Goal: Task Accomplishment & Management: Use online tool/utility

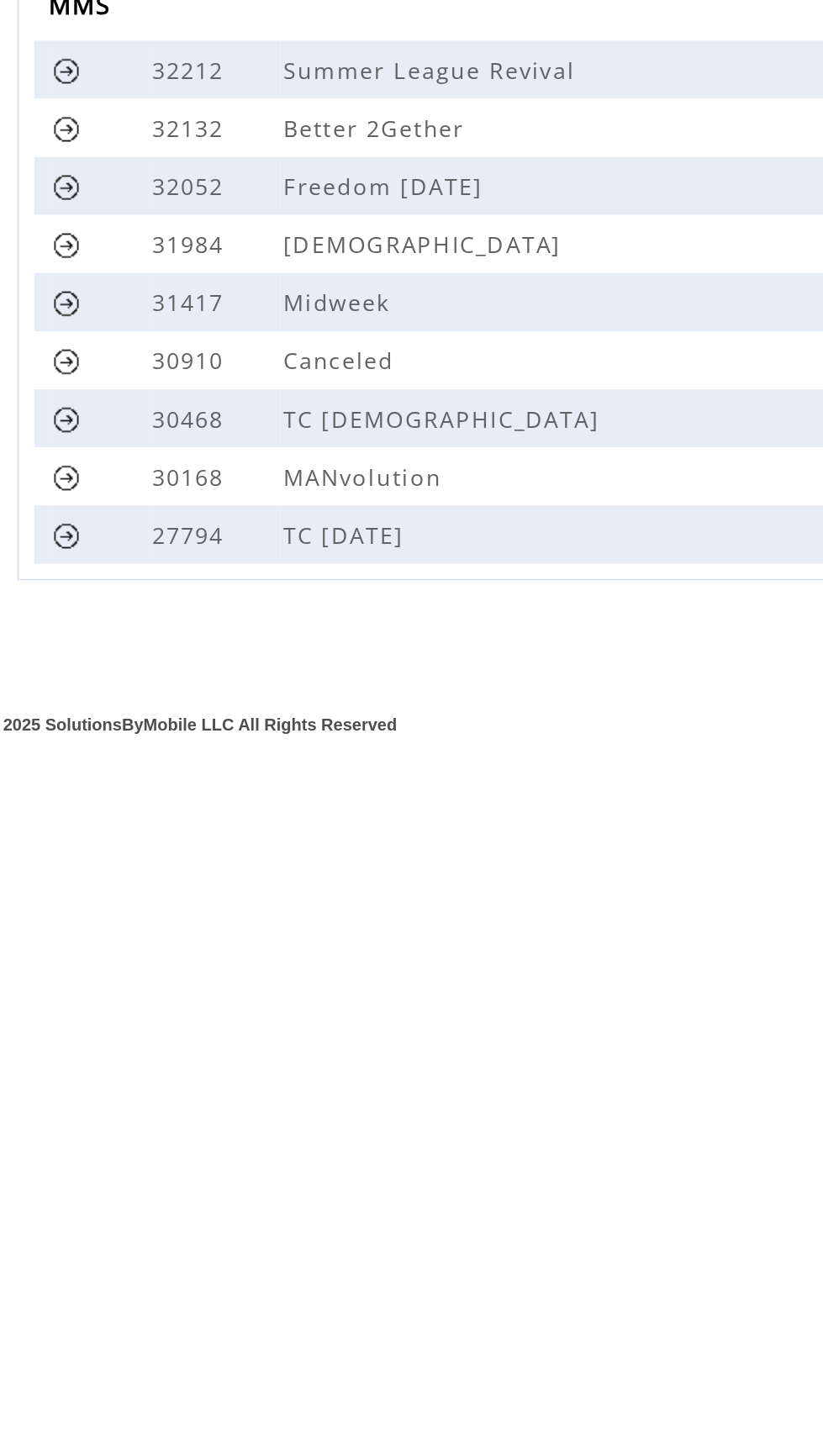
click at [105, 522] on link at bounding box center [105, 522] width 16 height 16
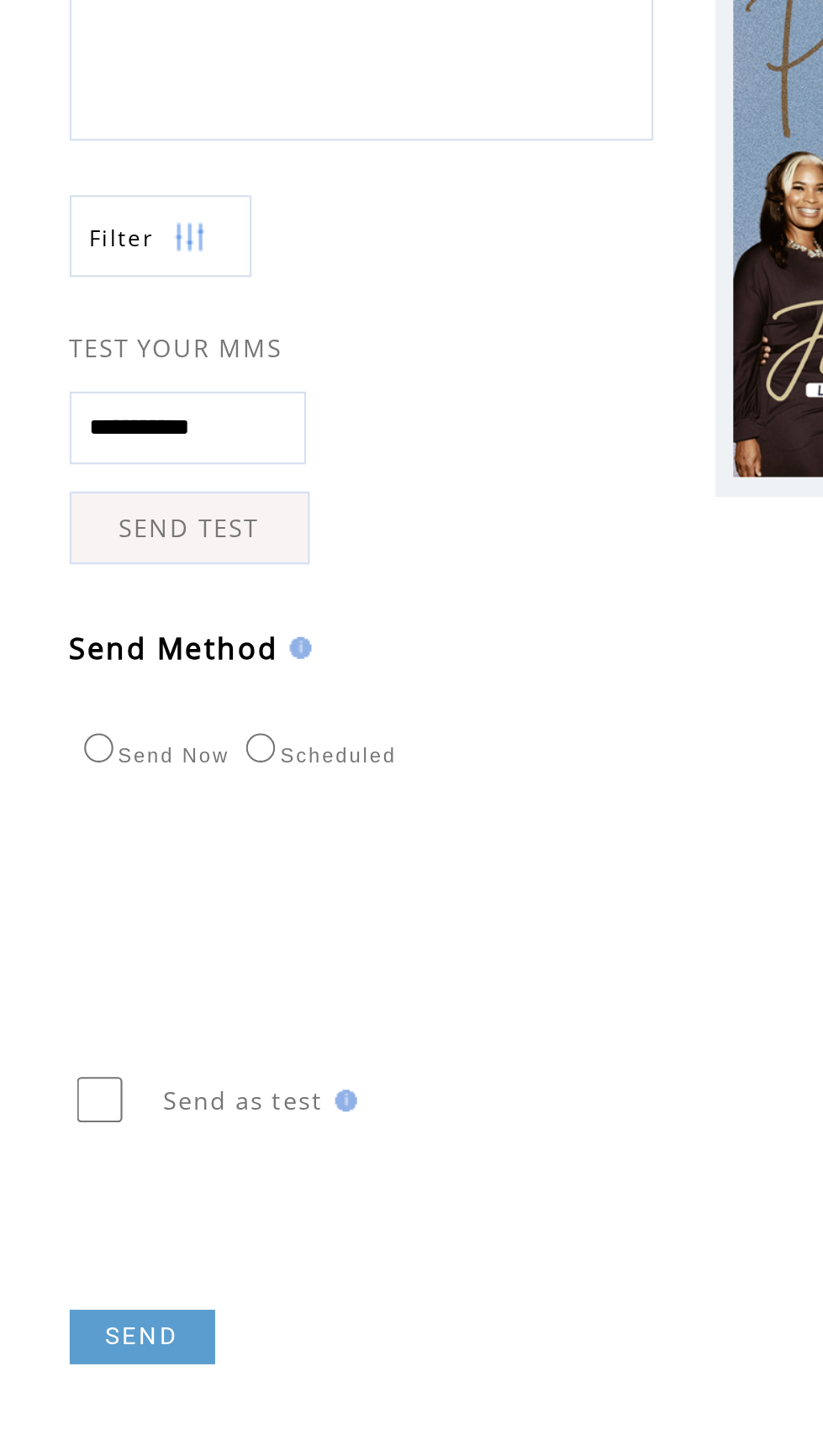
click at [119, 935] on link "SEND" at bounding box center [119, 942] width 67 height 25
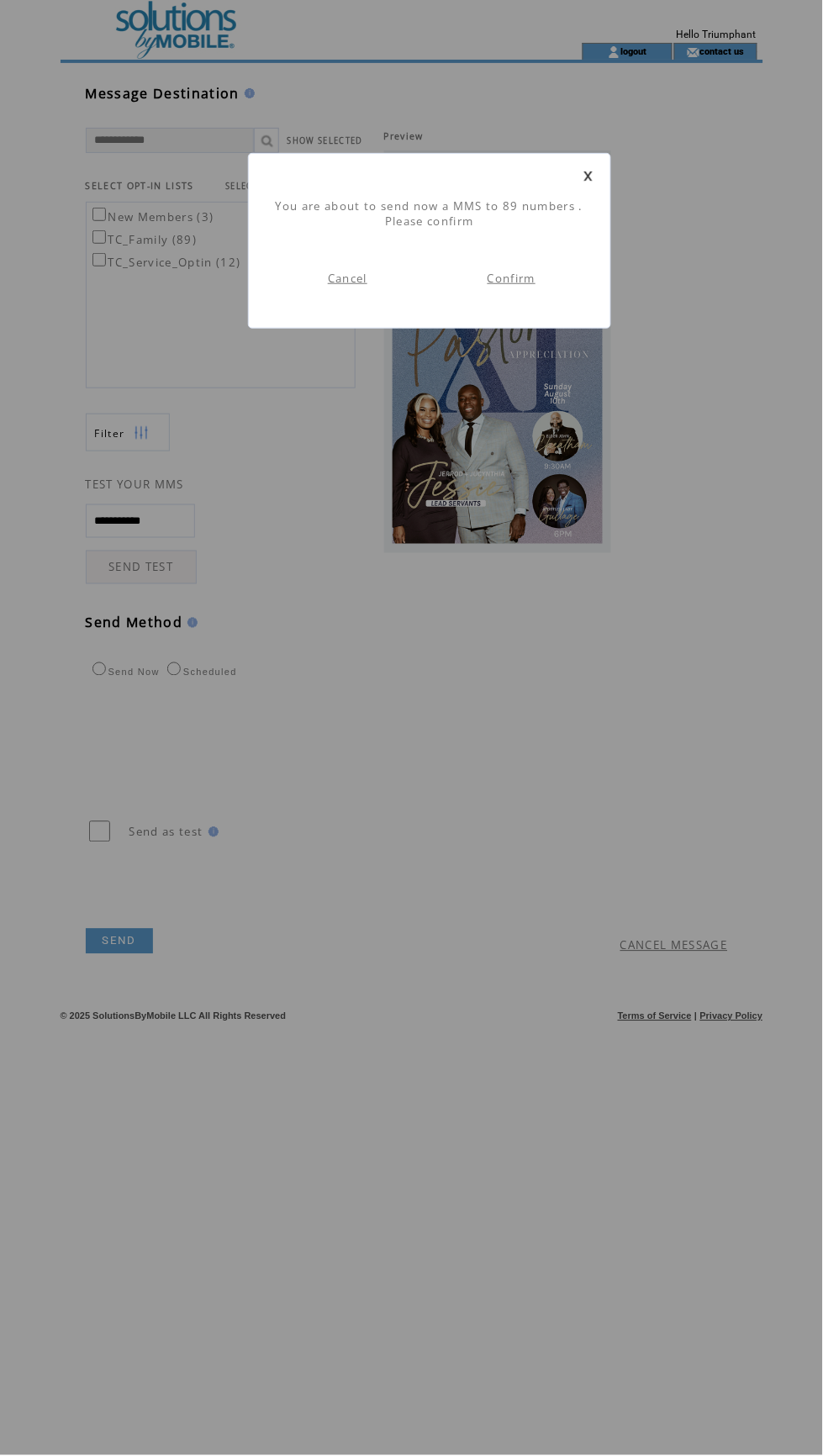
click at [515, 277] on link "Confirm" at bounding box center [511, 278] width 48 height 15
